Goal: Task Accomplishment & Management: Use online tool/utility

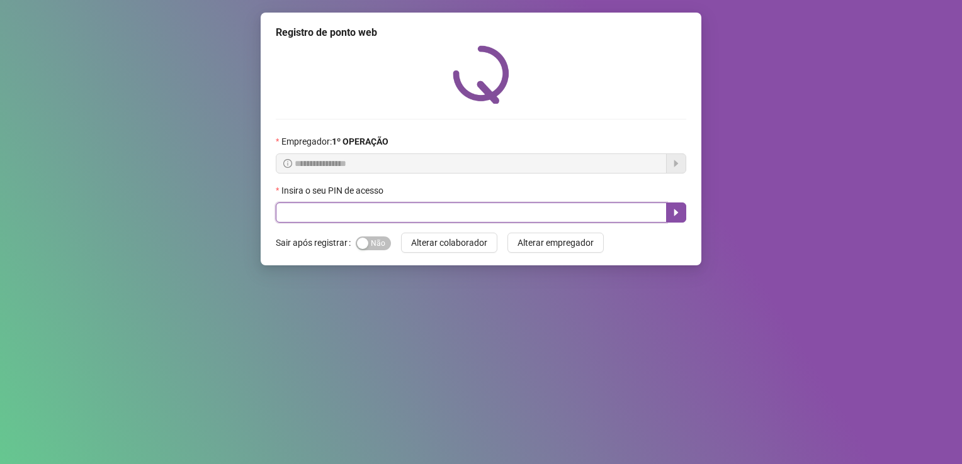
click at [424, 209] on input "text" at bounding box center [471, 213] width 391 height 20
type input "*****"
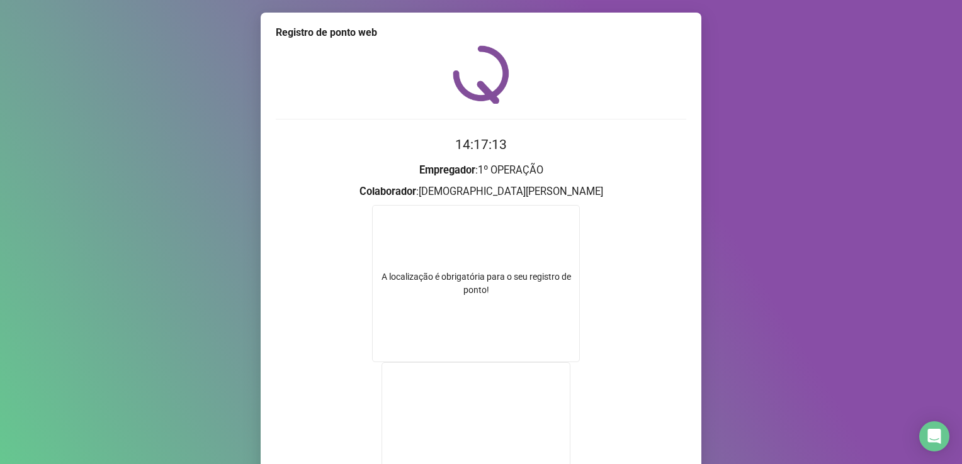
click at [619, 122] on div "14:17:13 Empregador : 1º OPERAÇÃO Colaborador : [PERSON_NAME] A localização é o…" at bounding box center [481, 312] width 410 height 534
click at [653, 242] on form "A localização é obrigatória para o seu registro de ponto!" at bounding box center [481, 364] width 410 height 318
click at [466, 123] on div "14:34:32 Empregador : 1º OPERAÇÃO Colaborador : [PERSON_NAME] A localização é o…" at bounding box center [481, 312] width 410 height 534
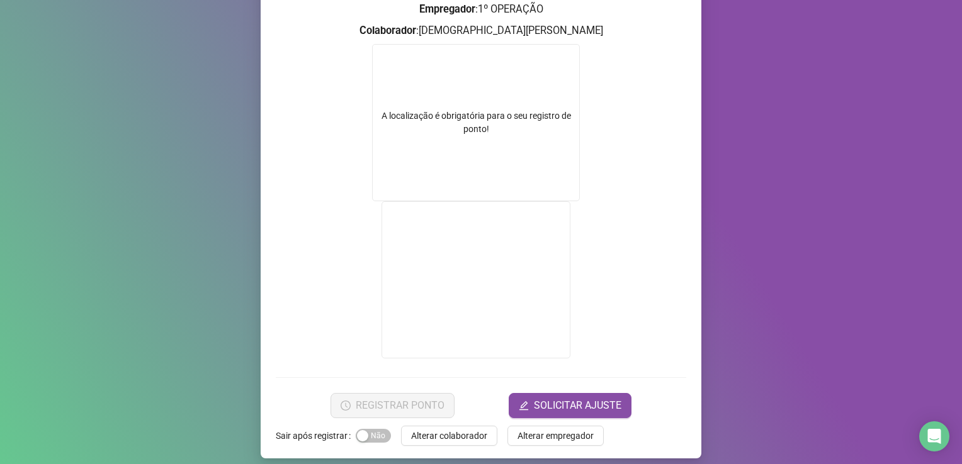
scroll to position [169, 0]
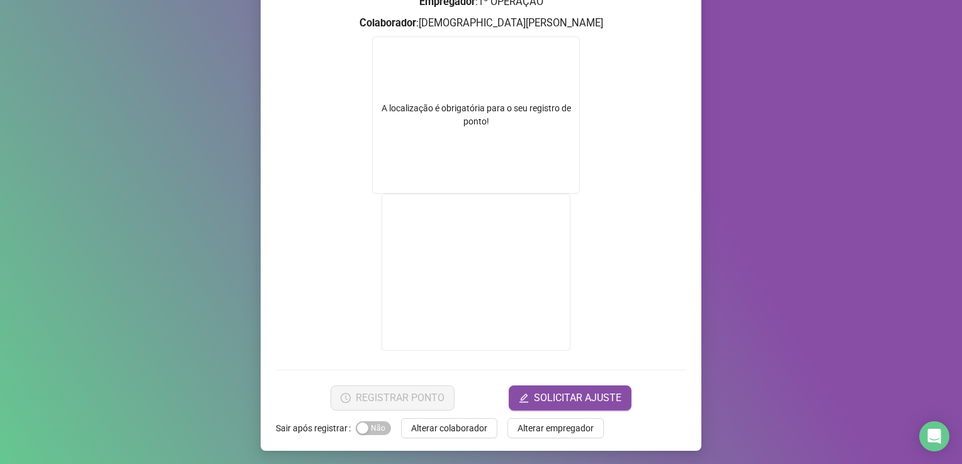
click at [489, 246] on video at bounding box center [475, 272] width 189 height 157
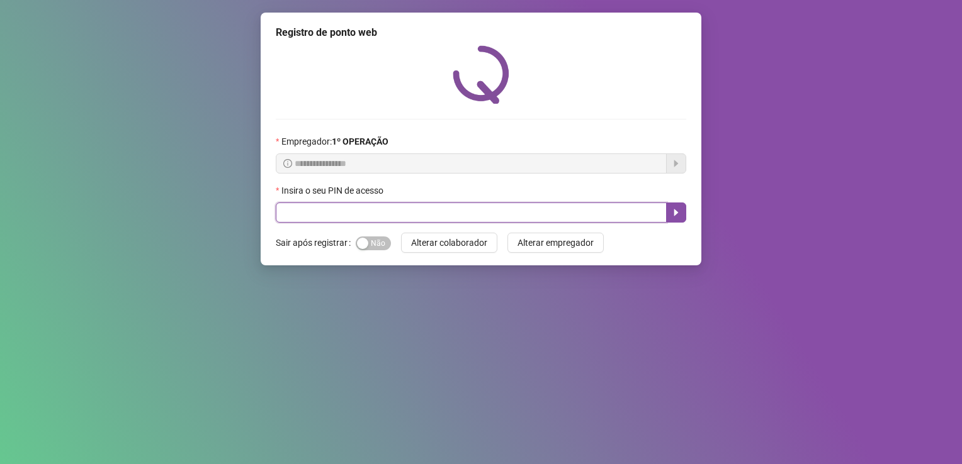
click at [446, 213] on input "text" at bounding box center [471, 213] width 391 height 20
type input "*****"
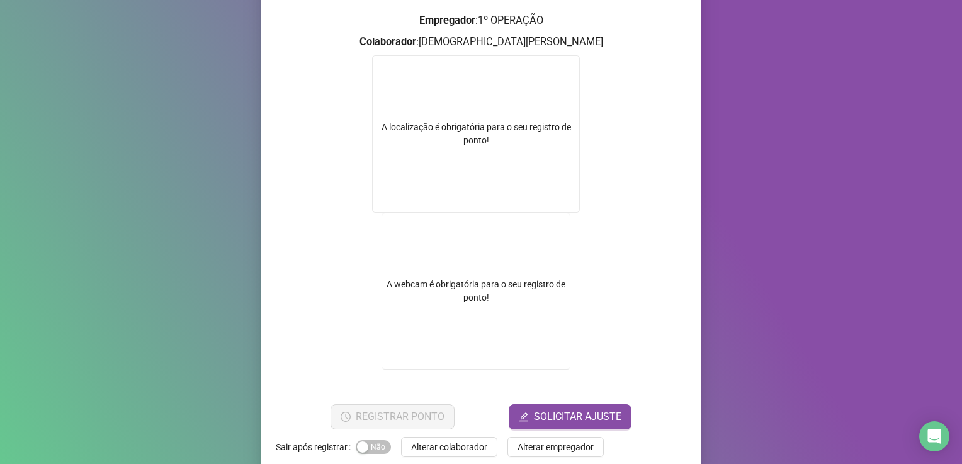
scroll to position [169, 0]
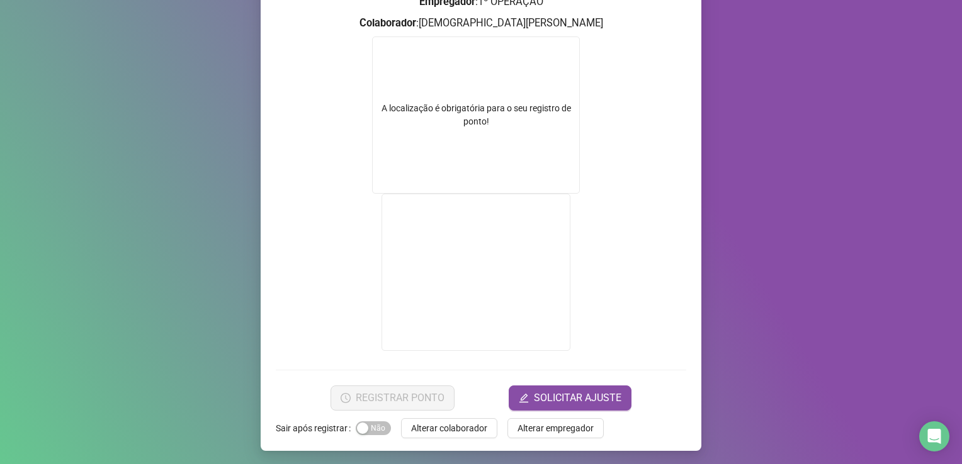
click at [453, 271] on video at bounding box center [475, 272] width 189 height 157
